Goal: Use online tool/utility

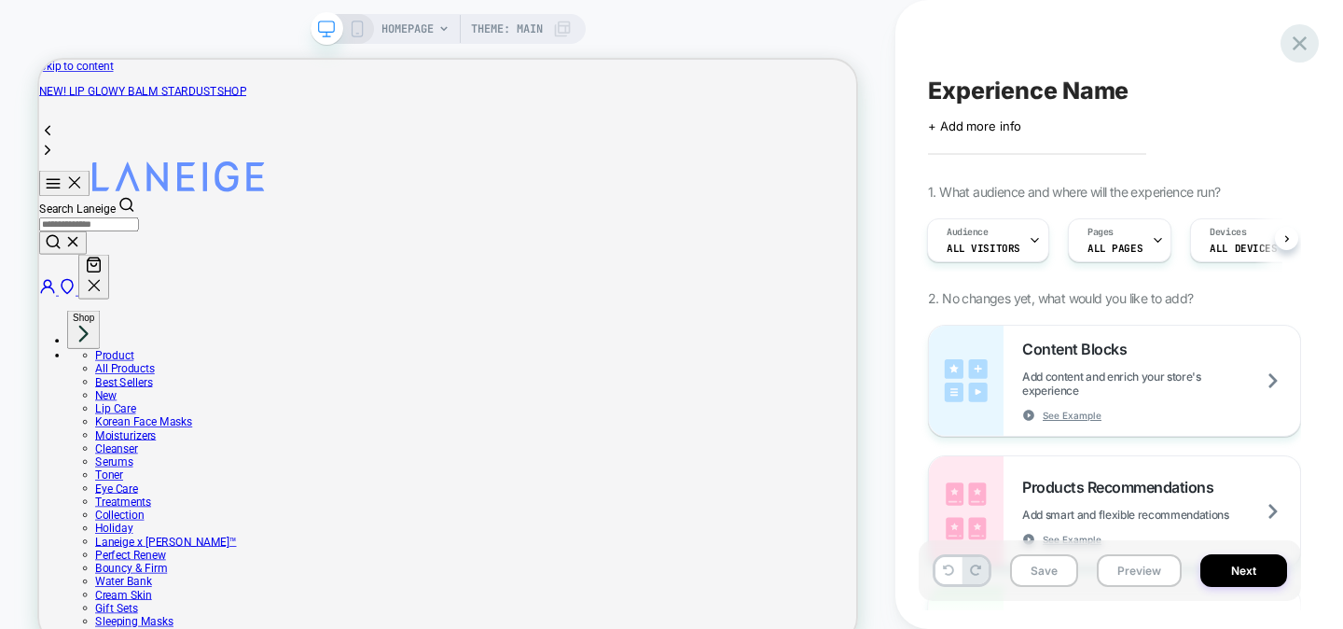
click at [1315, 49] on div at bounding box center [1300, 43] width 38 height 38
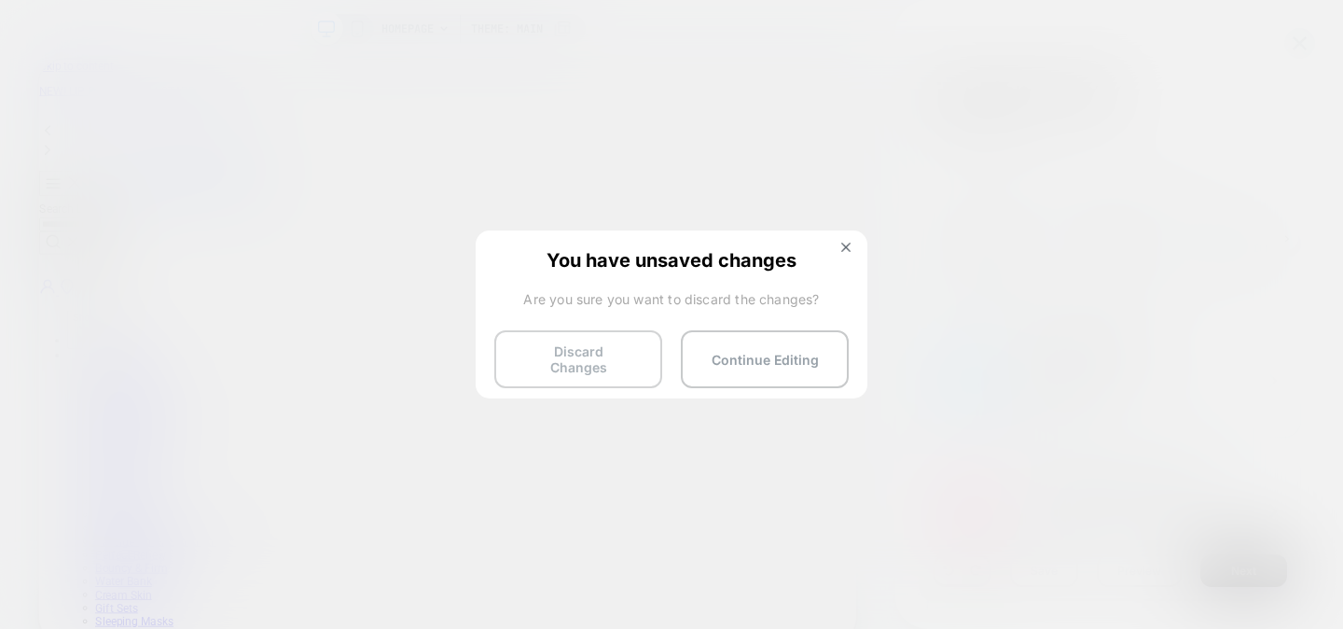
click at [592, 362] on button "Discard Changes" at bounding box center [578, 359] width 168 height 58
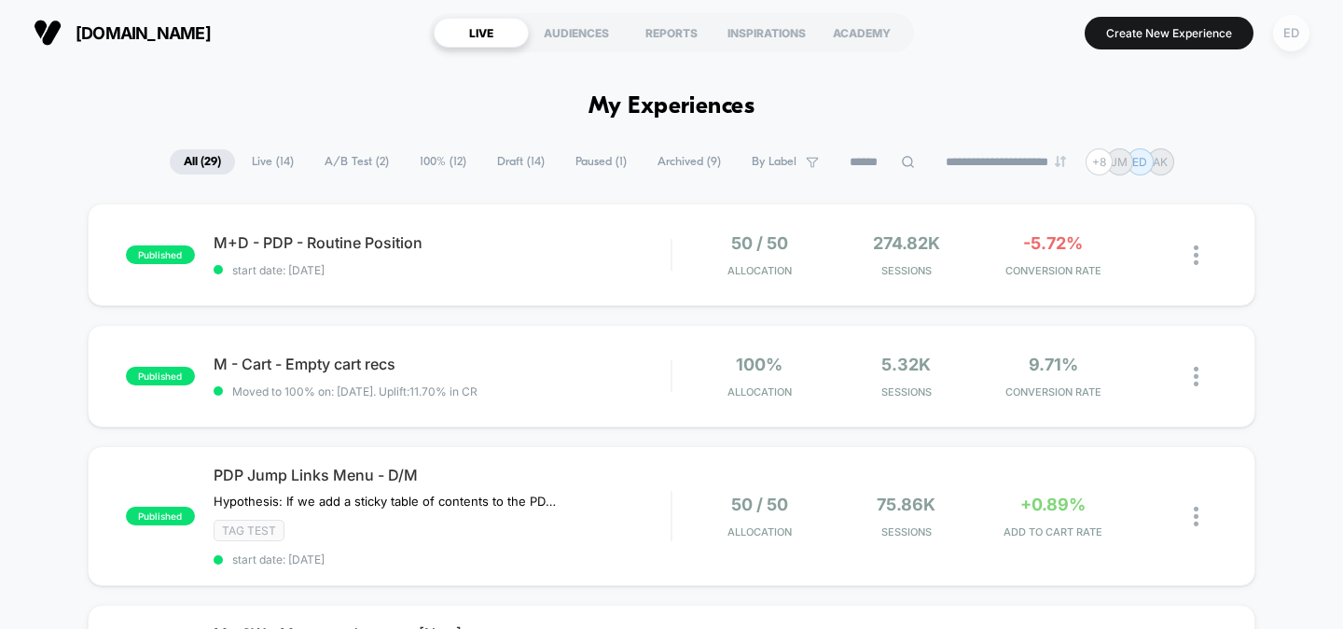
click at [1295, 36] on div "ED" at bounding box center [1292, 33] width 36 height 36
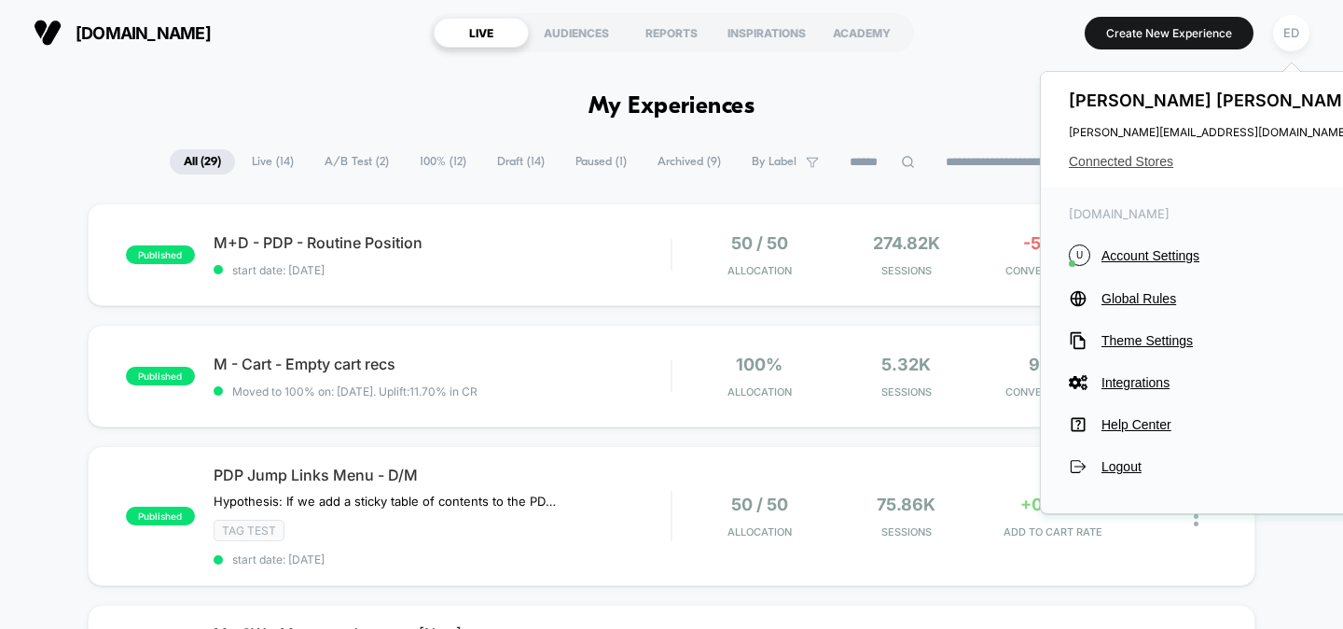
click at [1138, 161] on span "Connected Stores" at bounding box center [1216, 161] width 295 height 15
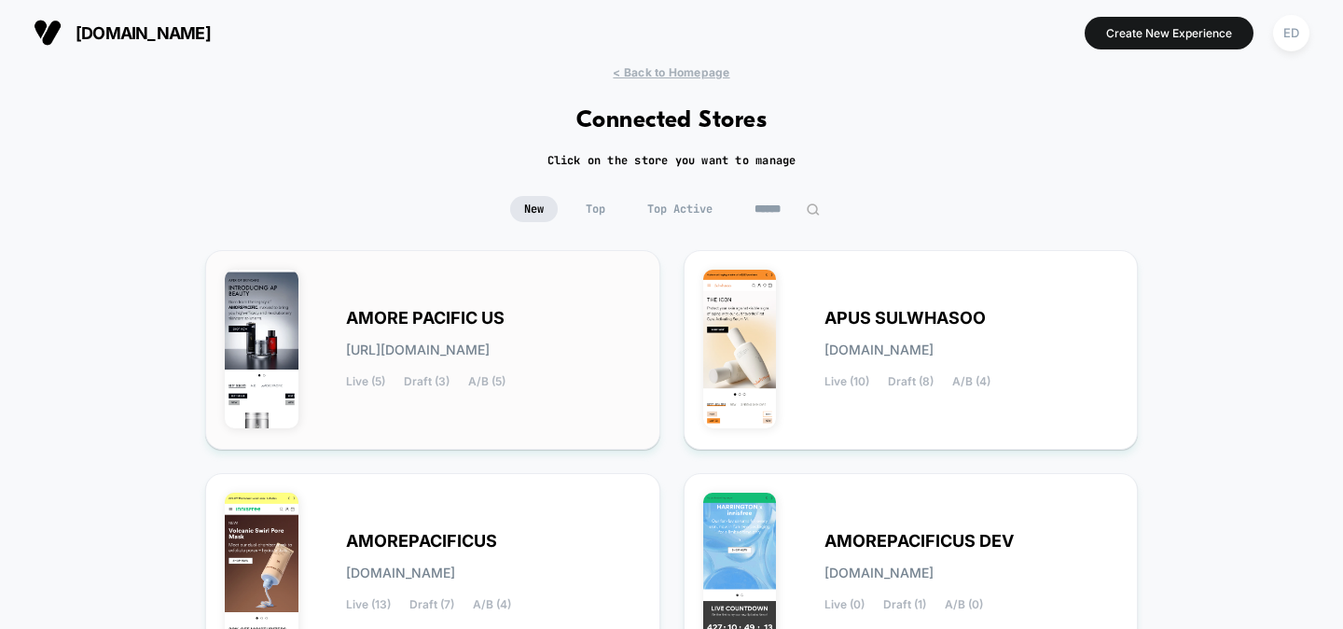
click at [407, 314] on span "AMORE PACIFIC US" at bounding box center [425, 318] width 159 height 13
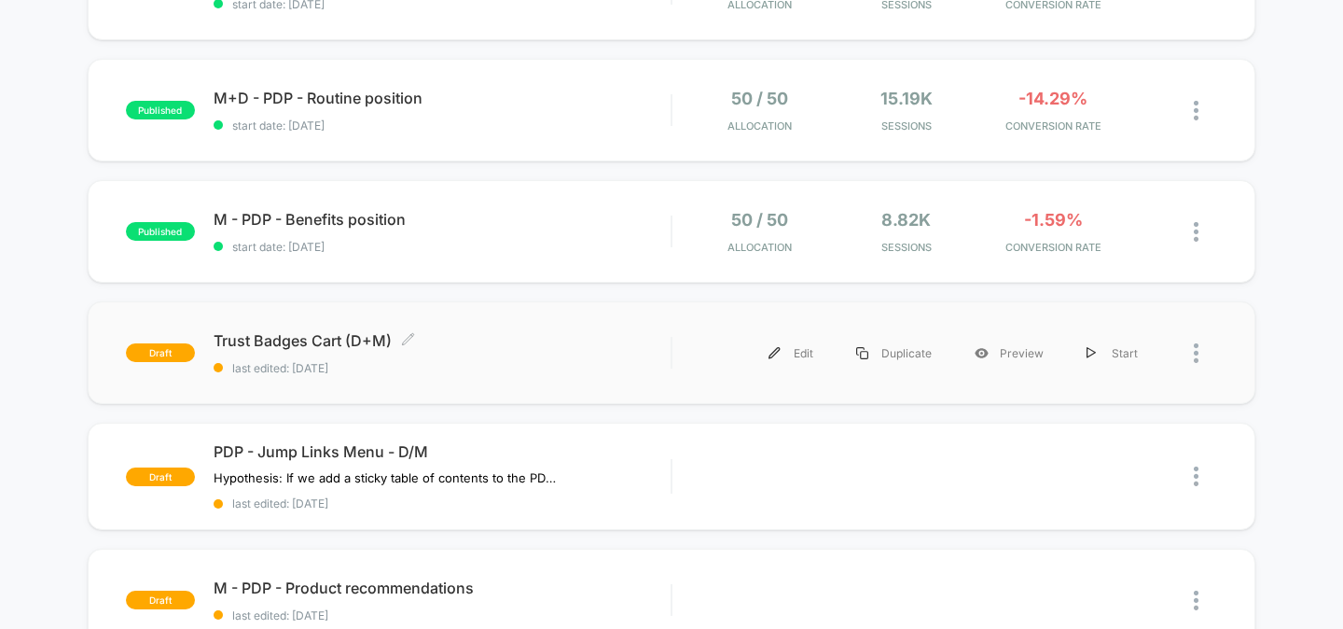
scroll to position [514, 0]
click at [337, 347] on div "Trust Badges Cart (D+M) Click to edit experience details Click to edit experien…" at bounding box center [443, 352] width 458 height 44
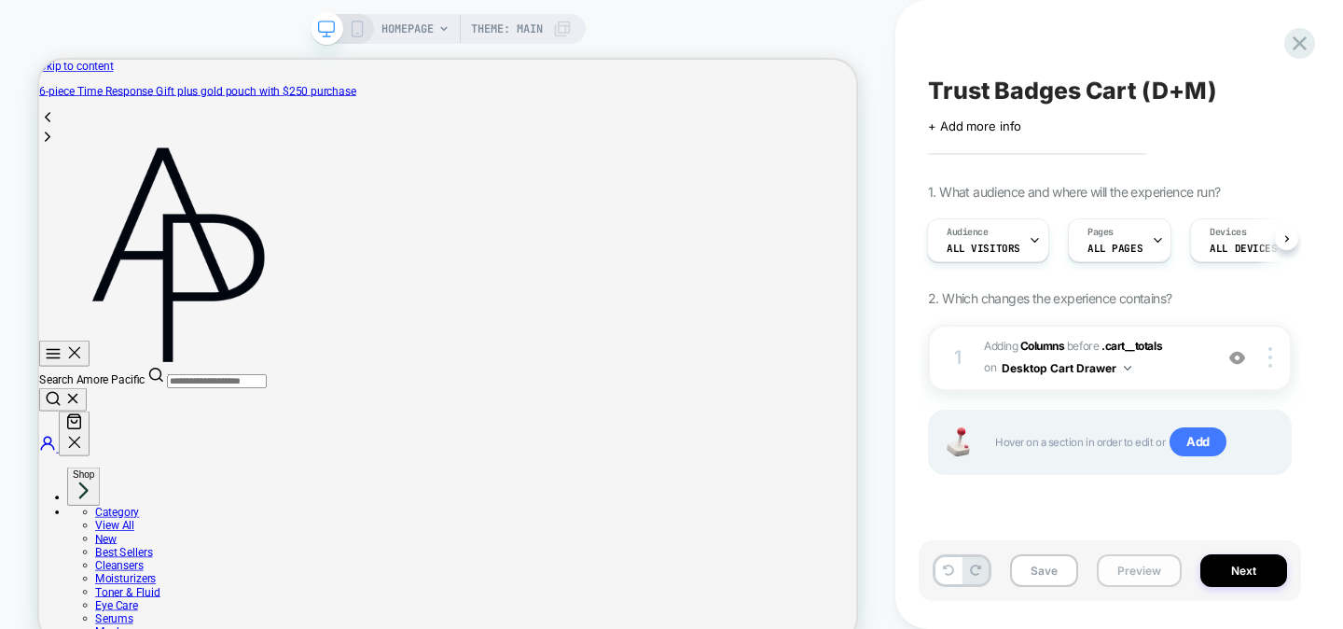
click at [1127, 573] on button "Preview" at bounding box center [1139, 570] width 85 height 33
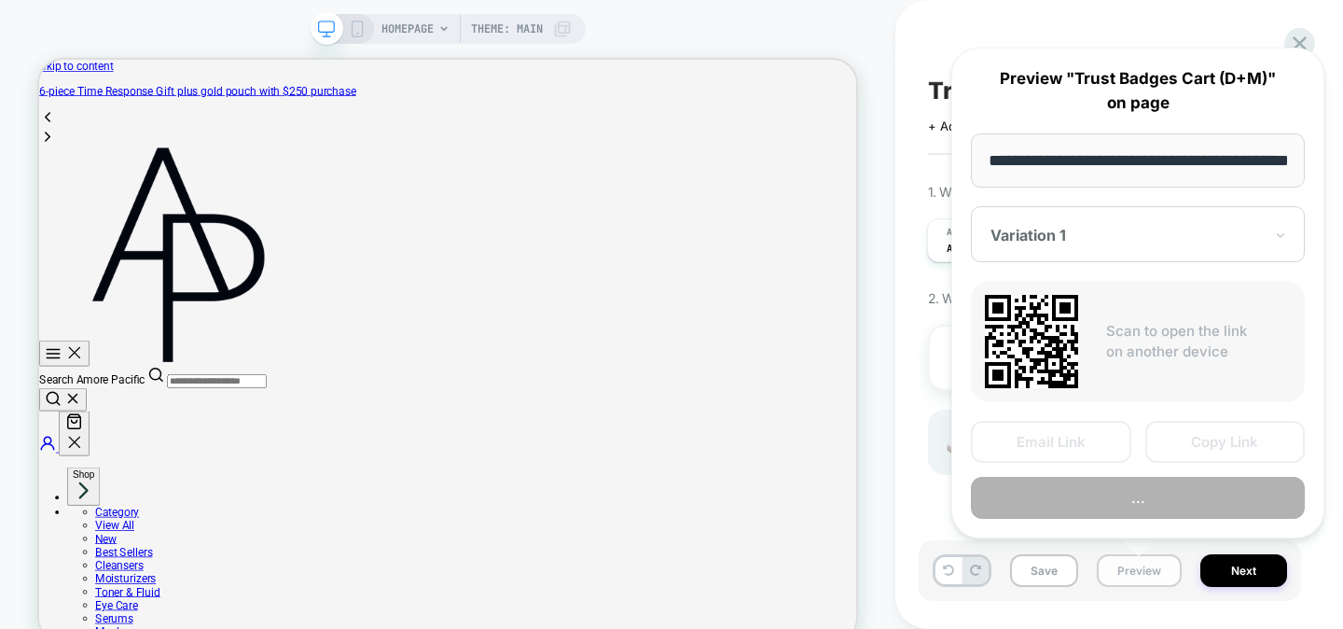
scroll to position [0, 64]
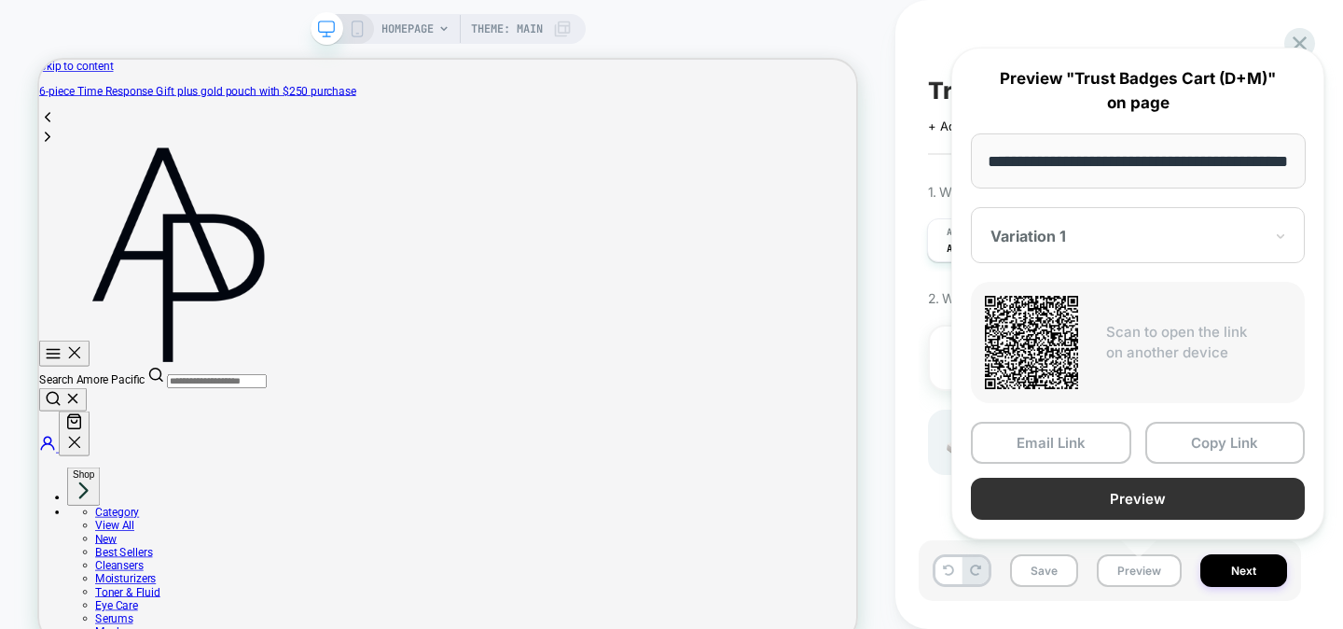
click at [1158, 495] on button "Preview" at bounding box center [1138, 499] width 334 height 42
